Goal: Check status: Check status

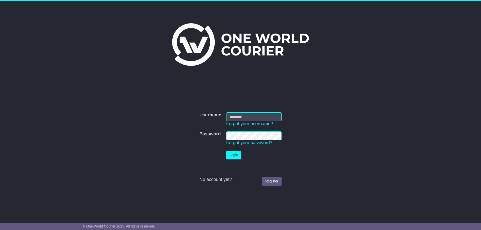
type input "**********"
click at [235, 153] on button "Login" at bounding box center [233, 155] width 15 height 9
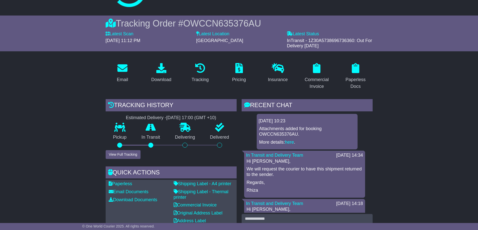
scroll to position [105, 0]
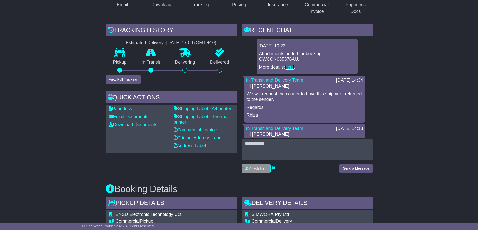
click at [293, 68] on link "here" at bounding box center [289, 67] width 9 height 5
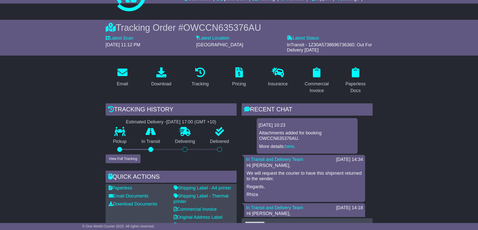
scroll to position [75, 0]
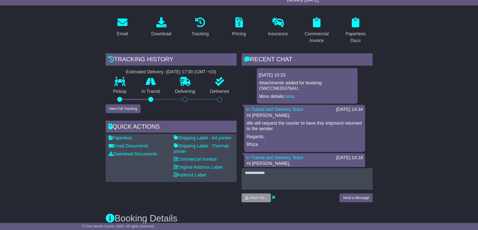
click at [300, 161] on p "Hi Jack," at bounding box center [304, 164] width 116 height 6
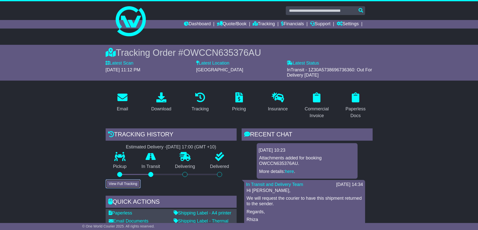
click at [131, 184] on button "View Full Tracking" at bounding box center [123, 184] width 35 height 9
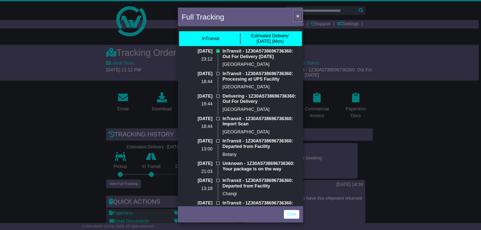
click at [299, 15] on span "×" at bounding box center [298, 16] width 3 height 6
